Goal: Task Accomplishment & Management: Use online tool/utility

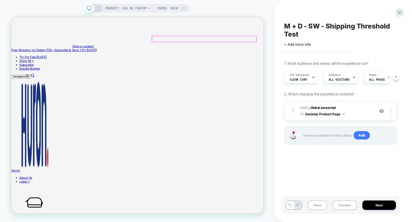
click at [308, 80] on div "A/B Variation clean cart" at bounding box center [300, 77] width 30 height 12
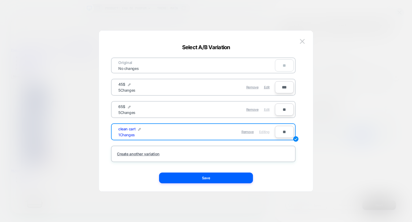
click at [267, 108] on span "Edit" at bounding box center [267, 109] width 6 height 4
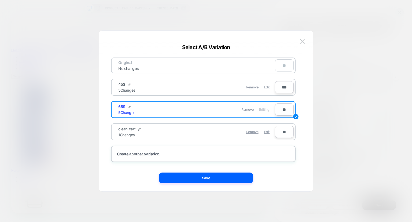
click at [211, 172] on div "Original No changes ** 45$ 5 Changes Remove Edit *** 65$ 5 Changes Remove Editi…" at bounding box center [203, 110] width 198 height 139
click at [211, 176] on button "Save" at bounding box center [206, 177] width 94 height 11
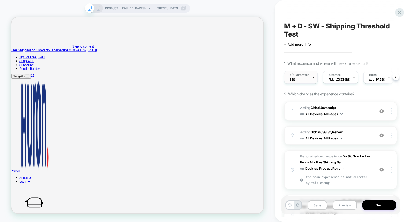
click at [303, 75] on span "A/B Variation" at bounding box center [300, 75] width 20 height 4
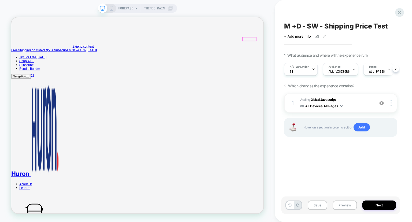
click at [308, 70] on div "A/B Variation 9$" at bounding box center [300, 69] width 30 height 12
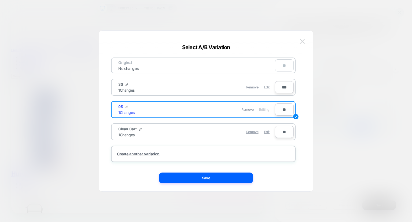
click at [303, 43] on button at bounding box center [302, 41] width 8 height 8
